Goal: Task Accomplishment & Management: Manage account settings

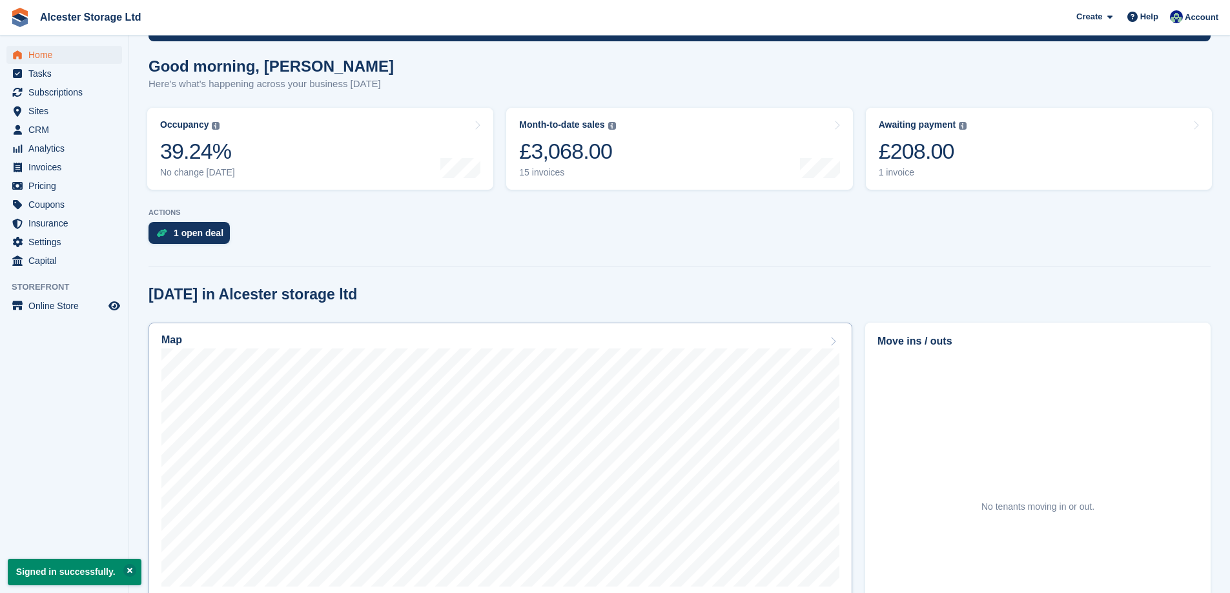
scroll to position [258, 0]
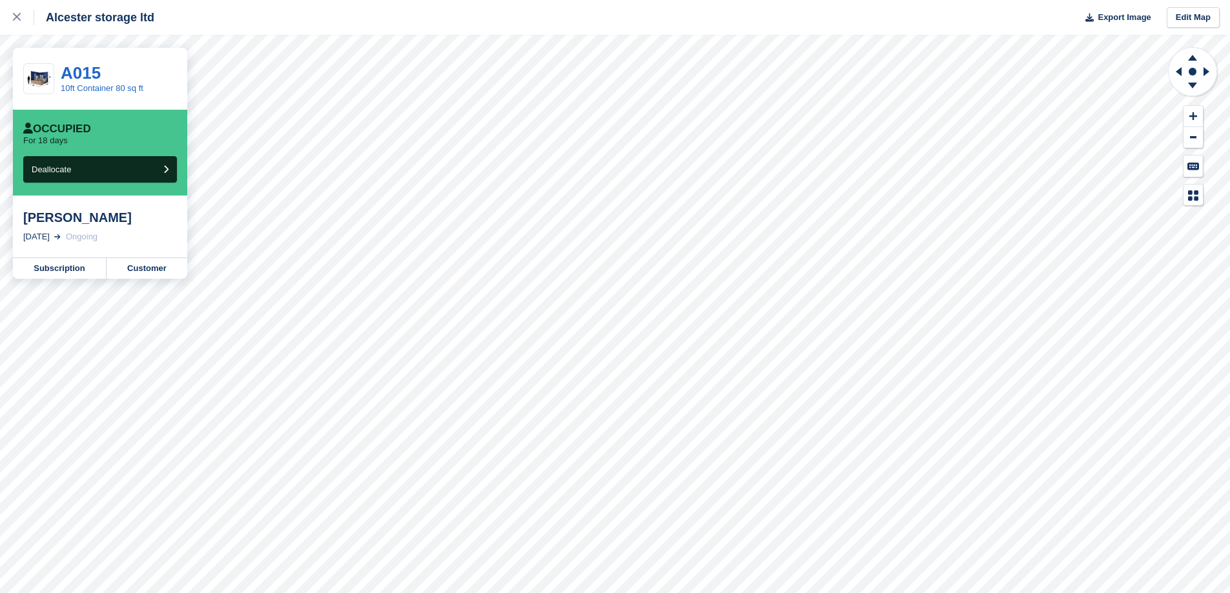
click at [87, 127] on div "Occupied" at bounding box center [57, 129] width 68 height 13
click at [164, 265] on link "Customer" at bounding box center [147, 268] width 81 height 21
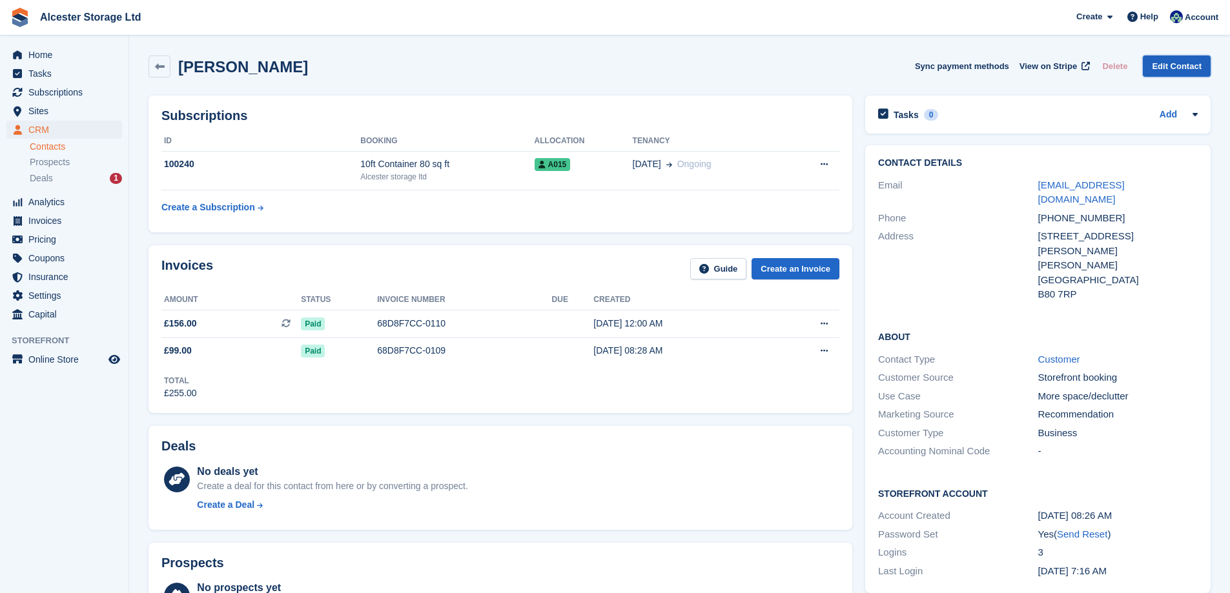
click at [1191, 69] on link "Edit Contact" at bounding box center [1177, 66] width 68 height 21
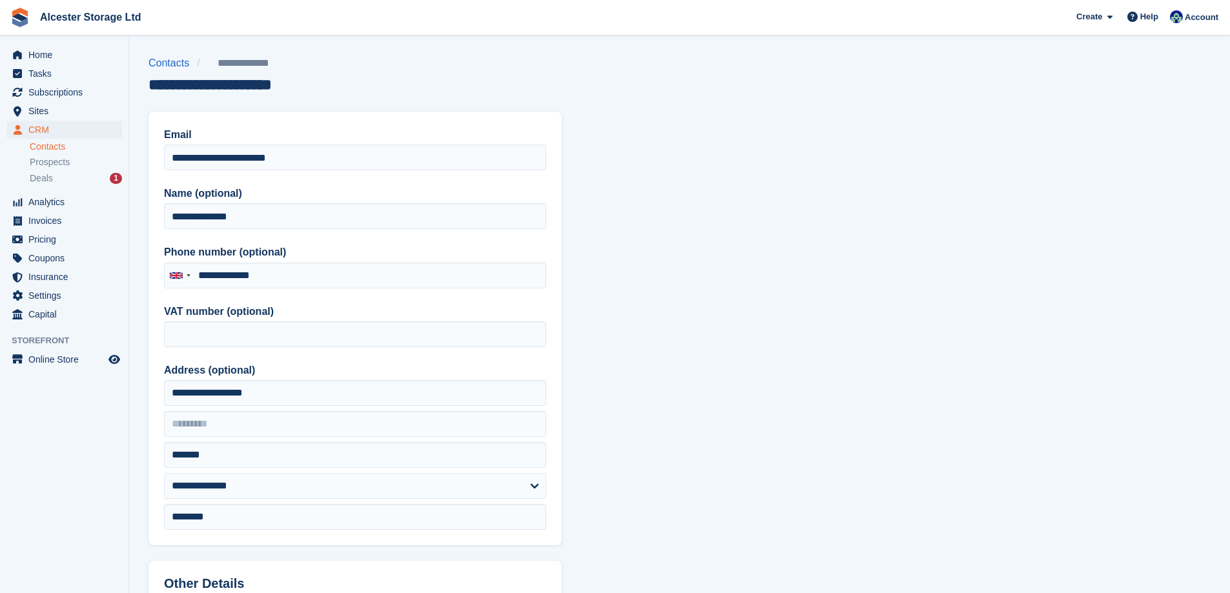
type input "**********"
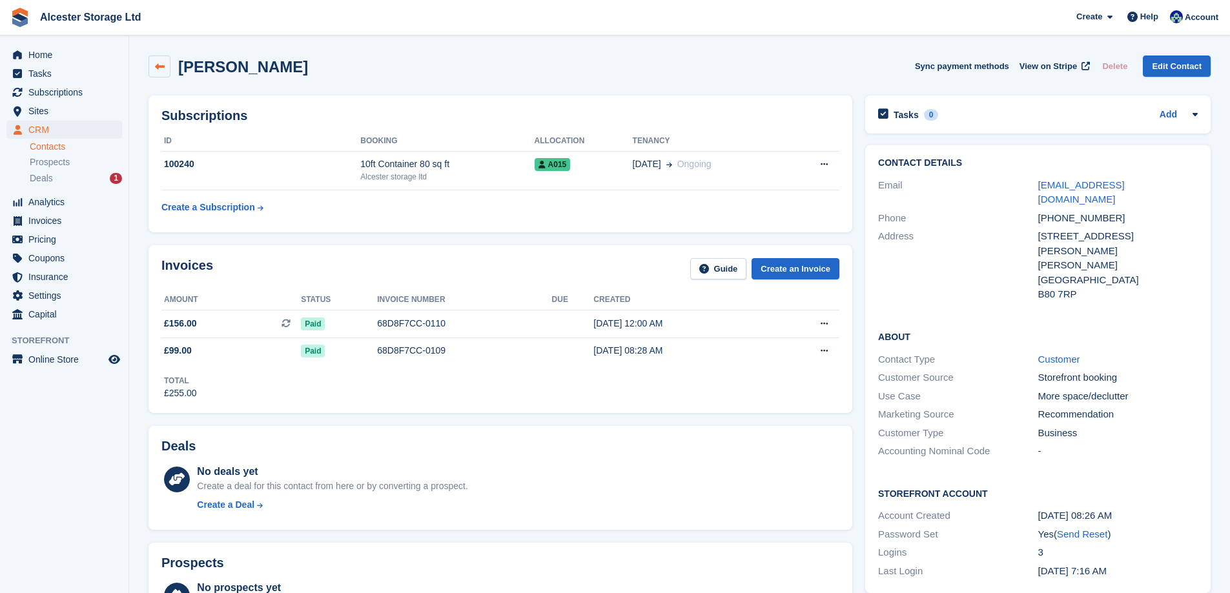
click at [152, 71] on link at bounding box center [159, 67] width 22 height 22
